Goal: Task Accomplishment & Management: Manage account settings

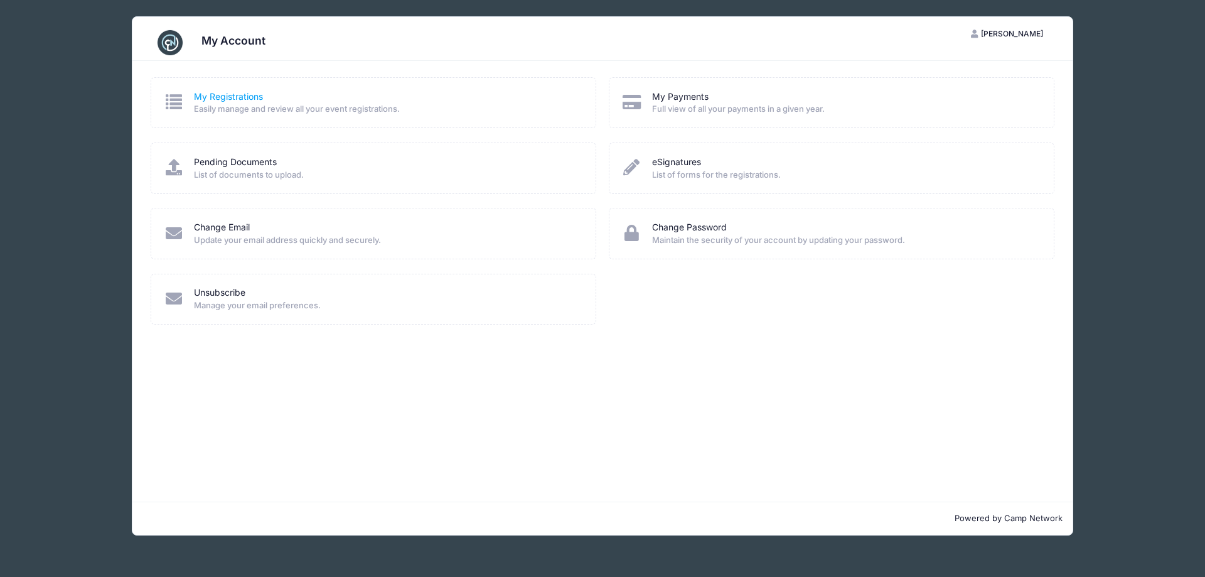
click at [203, 94] on link "My Registrations" at bounding box center [228, 96] width 69 height 13
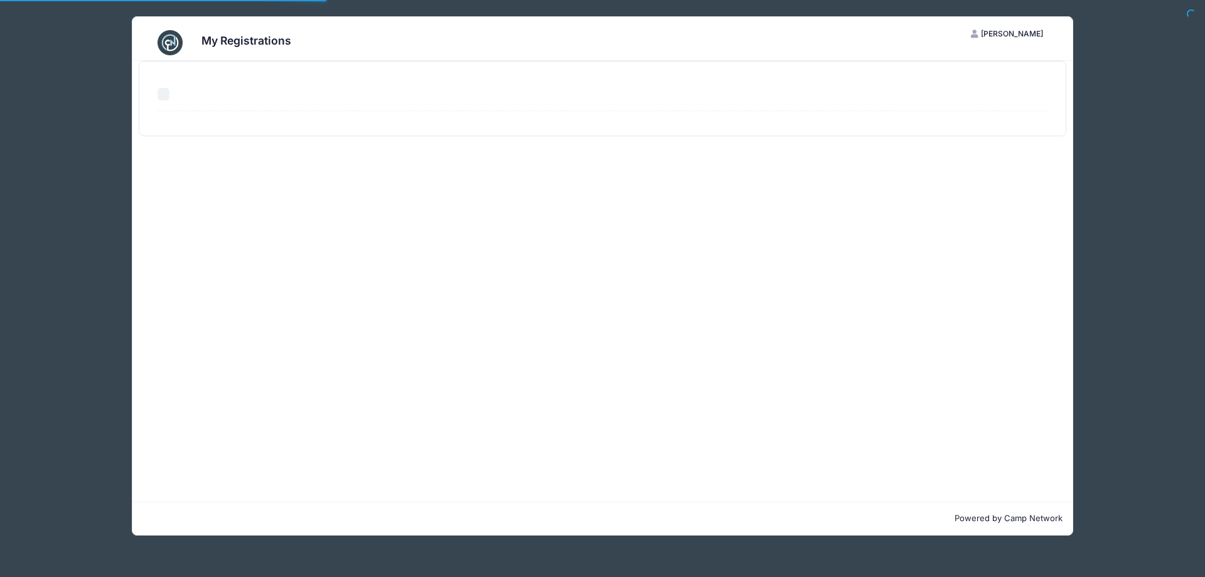
select select "50"
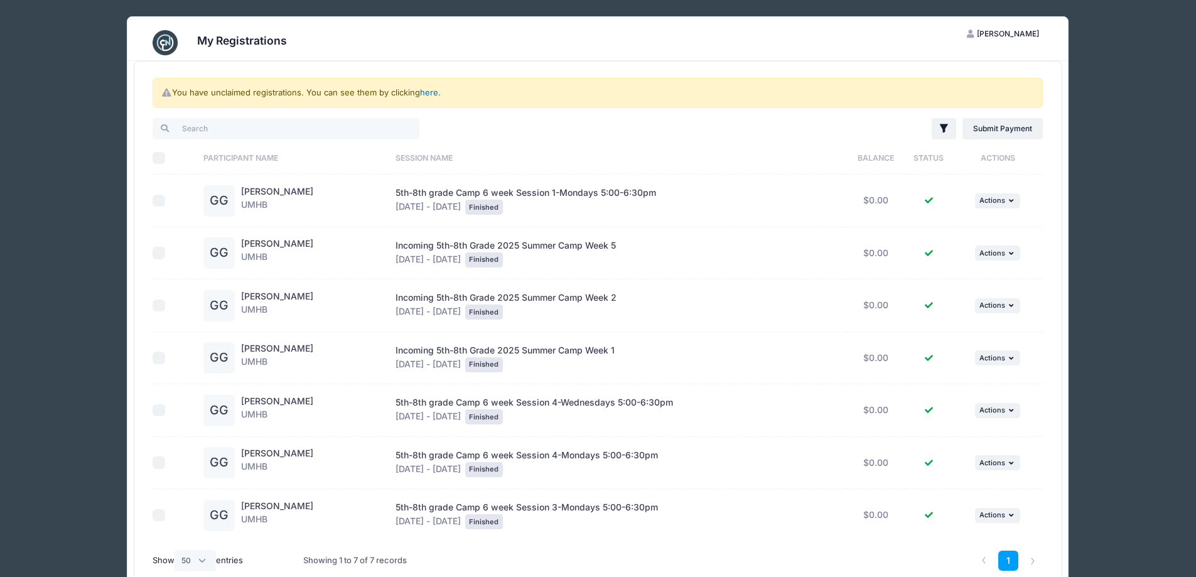
click at [421, 95] on link "here" at bounding box center [429, 92] width 18 height 10
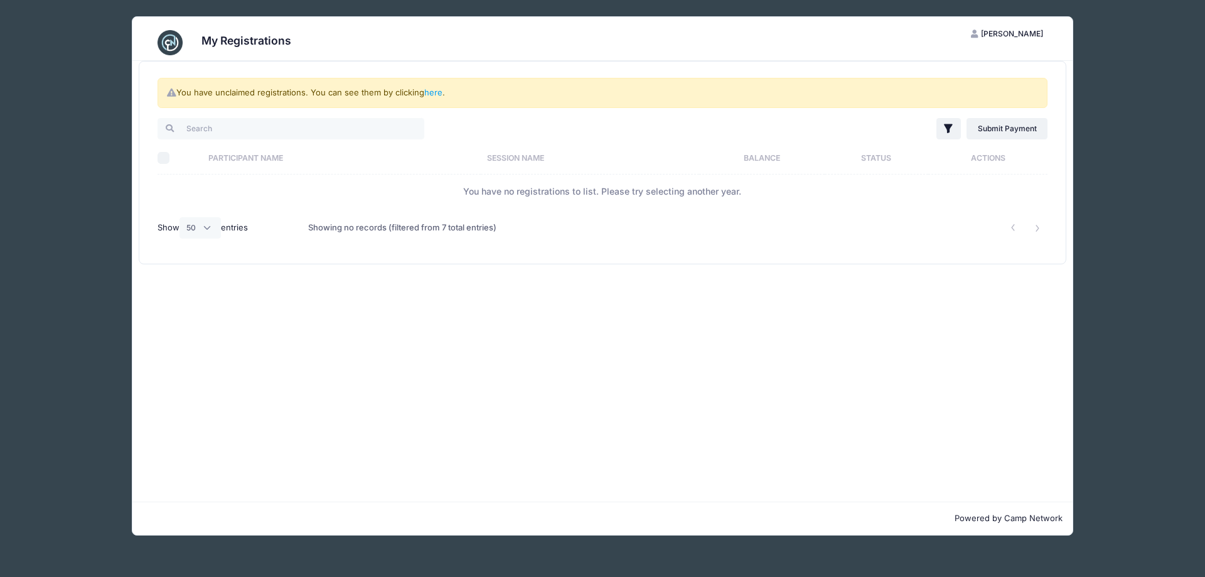
click at [170, 44] on img at bounding box center [170, 42] width 25 height 25
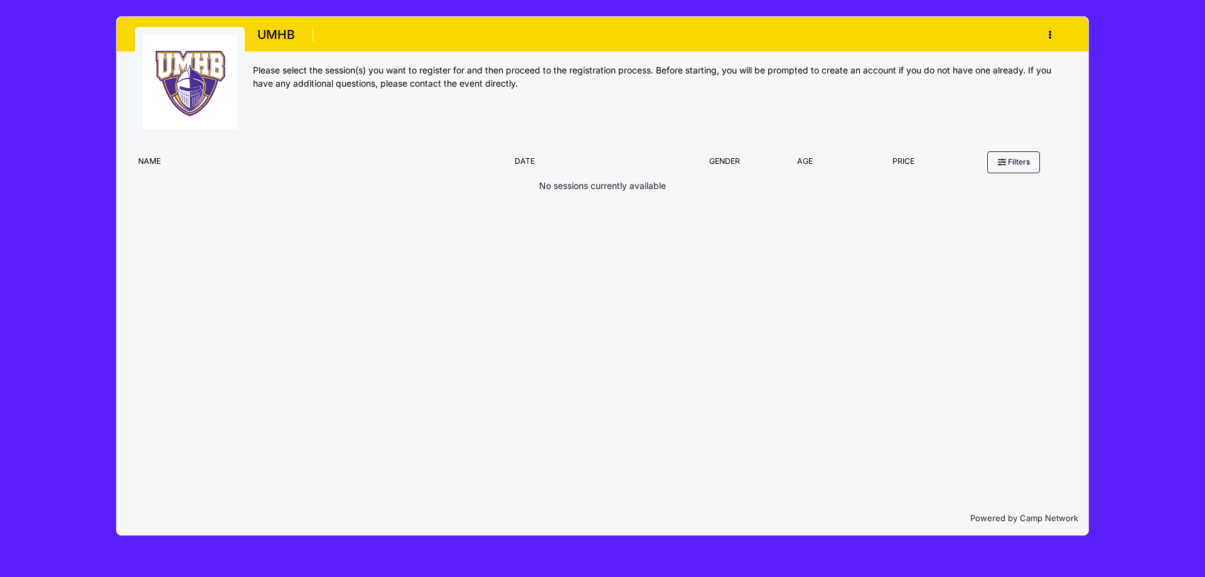
click at [186, 77] on img at bounding box center [190, 82] width 94 height 94
